Goal: Information Seeking & Learning: Learn about a topic

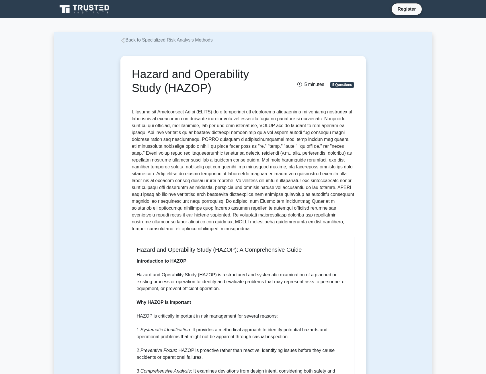
click at [187, 230] on p at bounding box center [243, 171] width 222 height 124
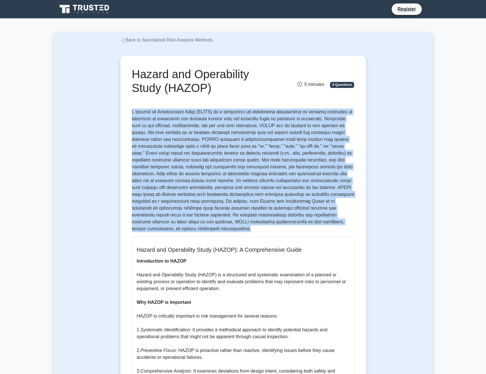
drag, startPoint x: 185, startPoint y: 229, endPoint x: 132, endPoint y: 113, distance: 128.5
click at [132, 113] on p at bounding box center [243, 171] width 222 height 124
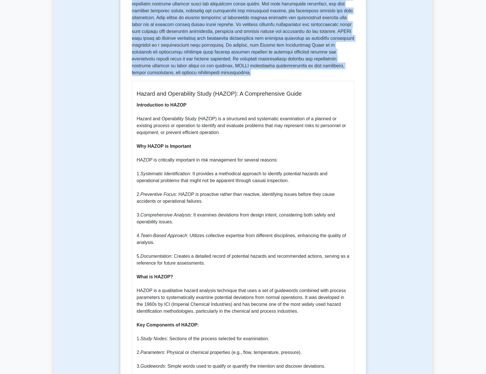
scroll to position [86, 0]
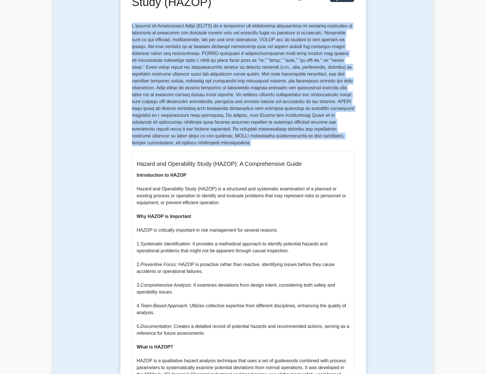
copy p "A Hazard and Operability Study (HAZOP) is a structured and systematic examinati…"
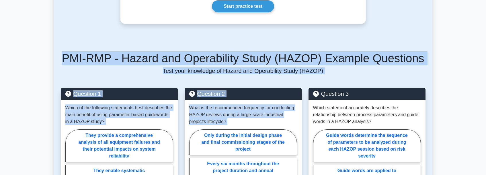
scroll to position [1802, 0]
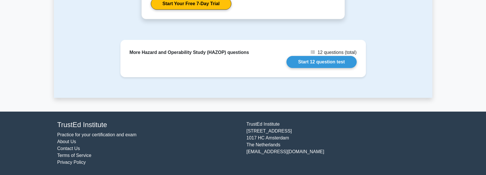
drag, startPoint x: 269, startPoint y: 174, endPoint x: 275, endPoint y: 350, distance: 176.1
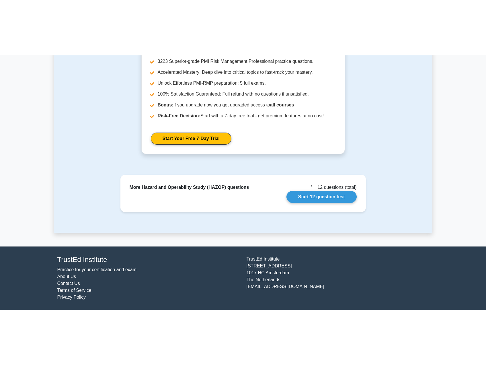
scroll to position [1604, 0]
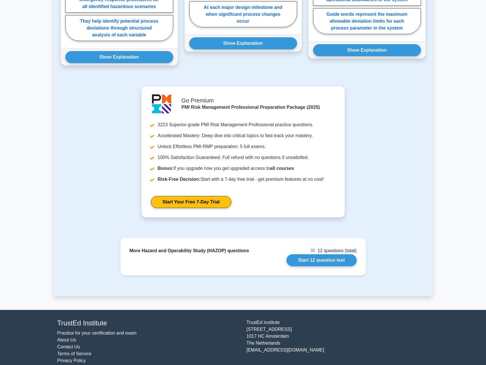
click at [387, 165] on div "Go Premium PMI Risk Management Professional Preparation Package (2025) 3223 Sup…" at bounding box center [243, 155] width 372 height 138
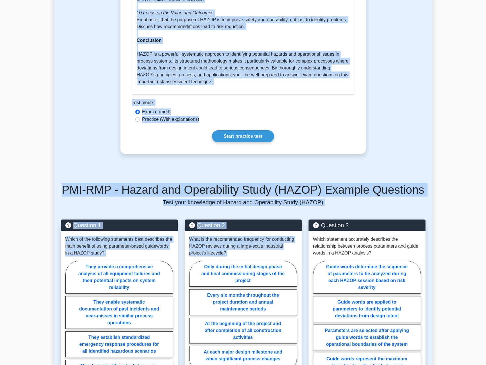
scroll to position [1260, 0]
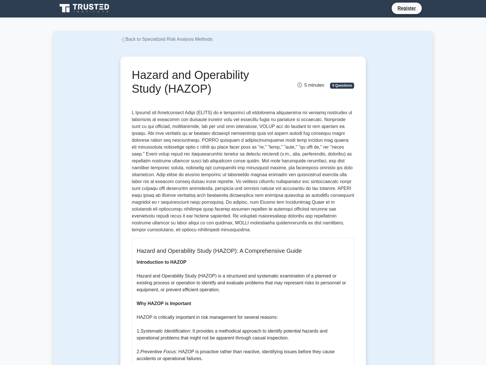
scroll to position [0, 0]
